Goal: Task Accomplishment & Management: Use online tool/utility

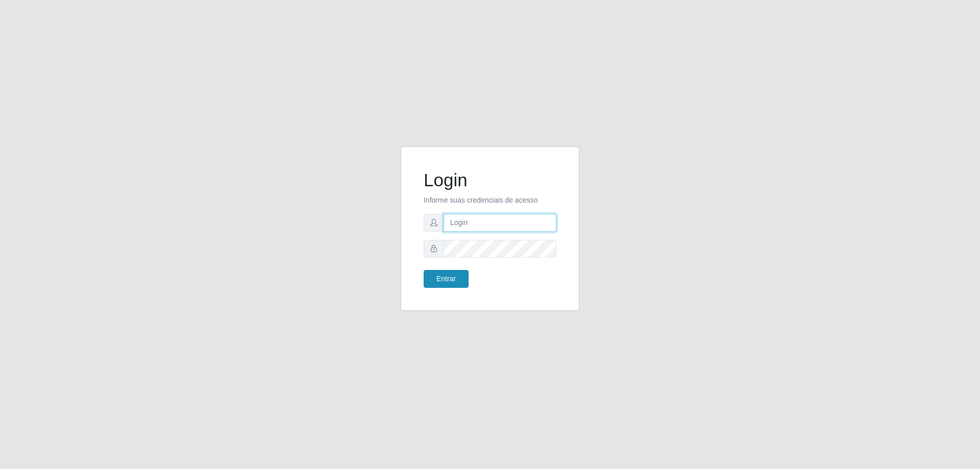
type input "[EMAIL_ADDRESS][DOMAIN_NAME]"
click at [441, 285] on button "Entrar" at bounding box center [446, 279] width 45 height 18
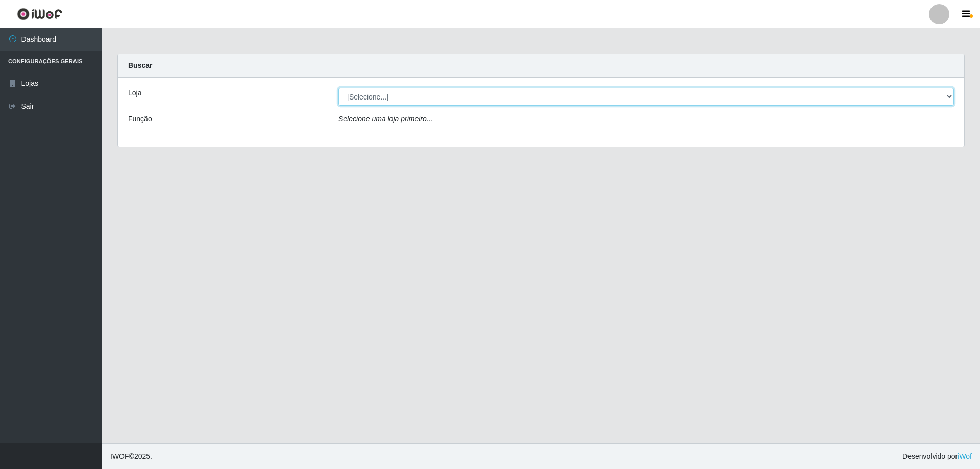
click at [382, 90] on select "[Selecione...] SuperShow Bis - [GEOGRAPHIC_DATA]" at bounding box center [646, 97] width 616 height 18
select select "59"
click at [338, 88] on select "[Selecione...] SuperShow Bis - [GEOGRAPHIC_DATA]" at bounding box center [646, 97] width 616 height 18
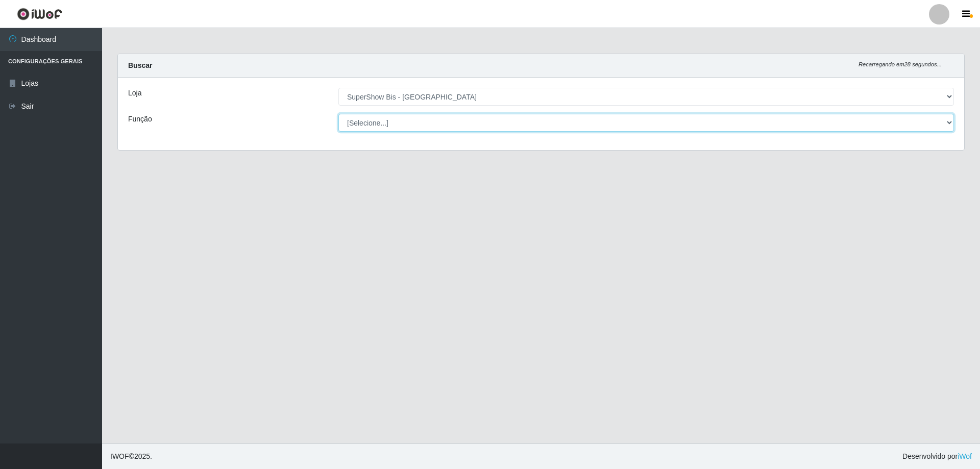
click at [372, 123] on select "[Selecione...] ASG ASG + ASG ++ Auxiliar de Cozinha Embalador Embalador + Embal…" at bounding box center [646, 123] width 616 height 18
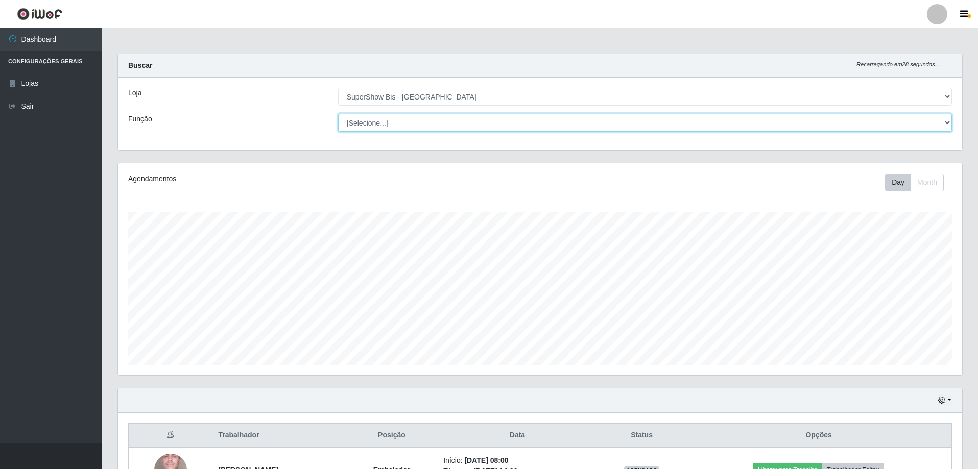
scroll to position [212, 844]
click at [373, 123] on select "[Selecione...] ASG ASG + ASG ++ Auxiliar de Cozinha Embalador Embalador + Embal…" at bounding box center [645, 123] width 614 height 18
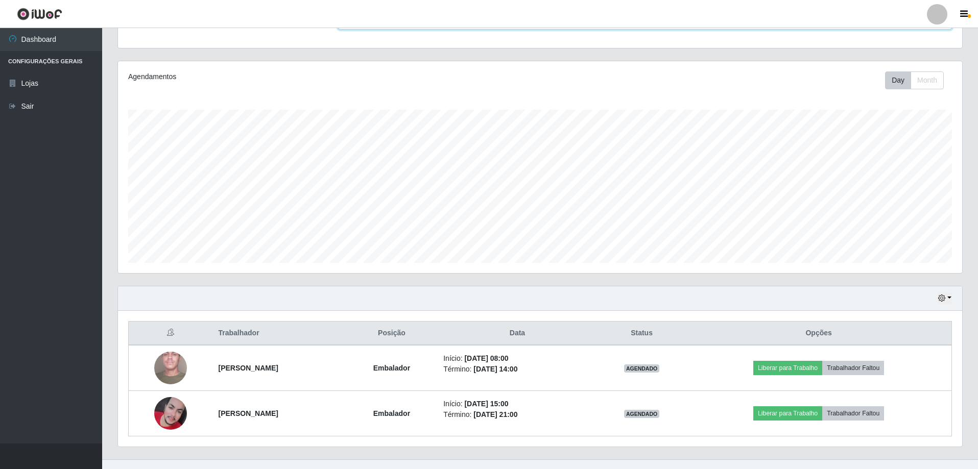
scroll to position [118, 0]
